Goal: Information Seeking & Learning: Learn about a topic

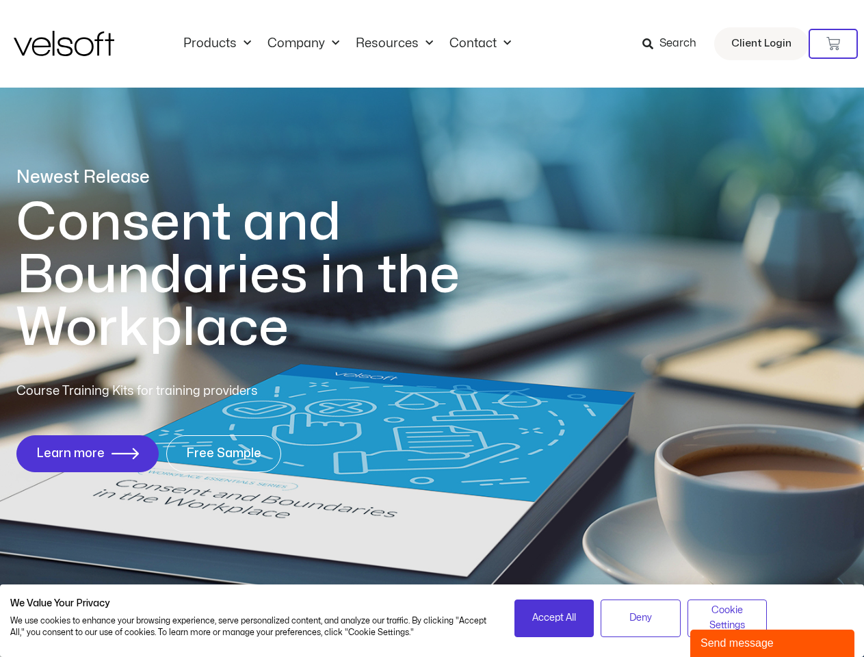
click at [432, 328] on h1 "Consent and Boundaries in the Workplace" at bounding box center [265, 275] width 499 height 158
click at [833, 44] on icon at bounding box center [833, 44] width 14 height 14
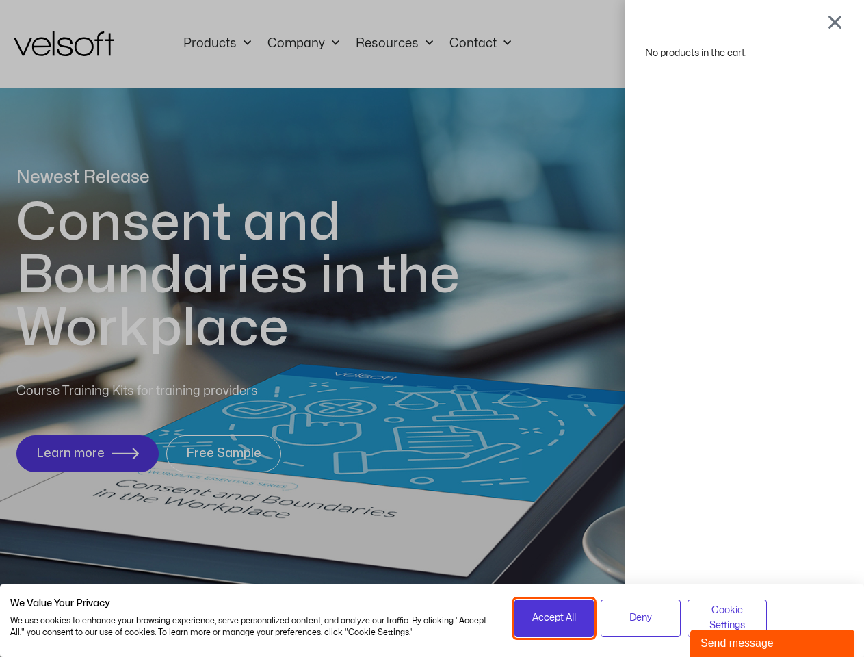
click at [554, 618] on span "Accept All" at bounding box center [554, 617] width 44 height 15
